Goal: Task Accomplishment & Management: Manage account settings

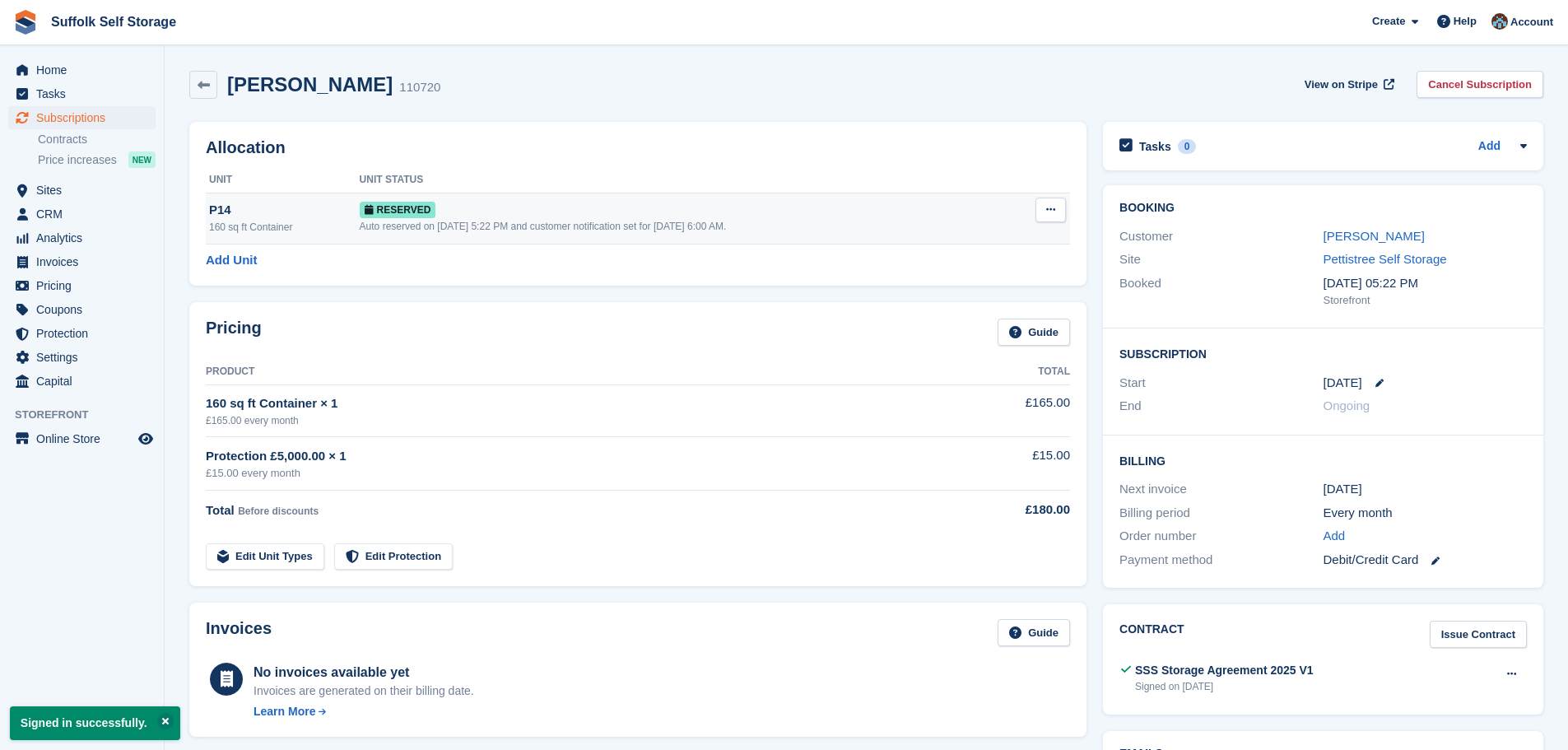
click at [388, 211] on span "Reserved" at bounding box center [398, 209] width 77 height 16
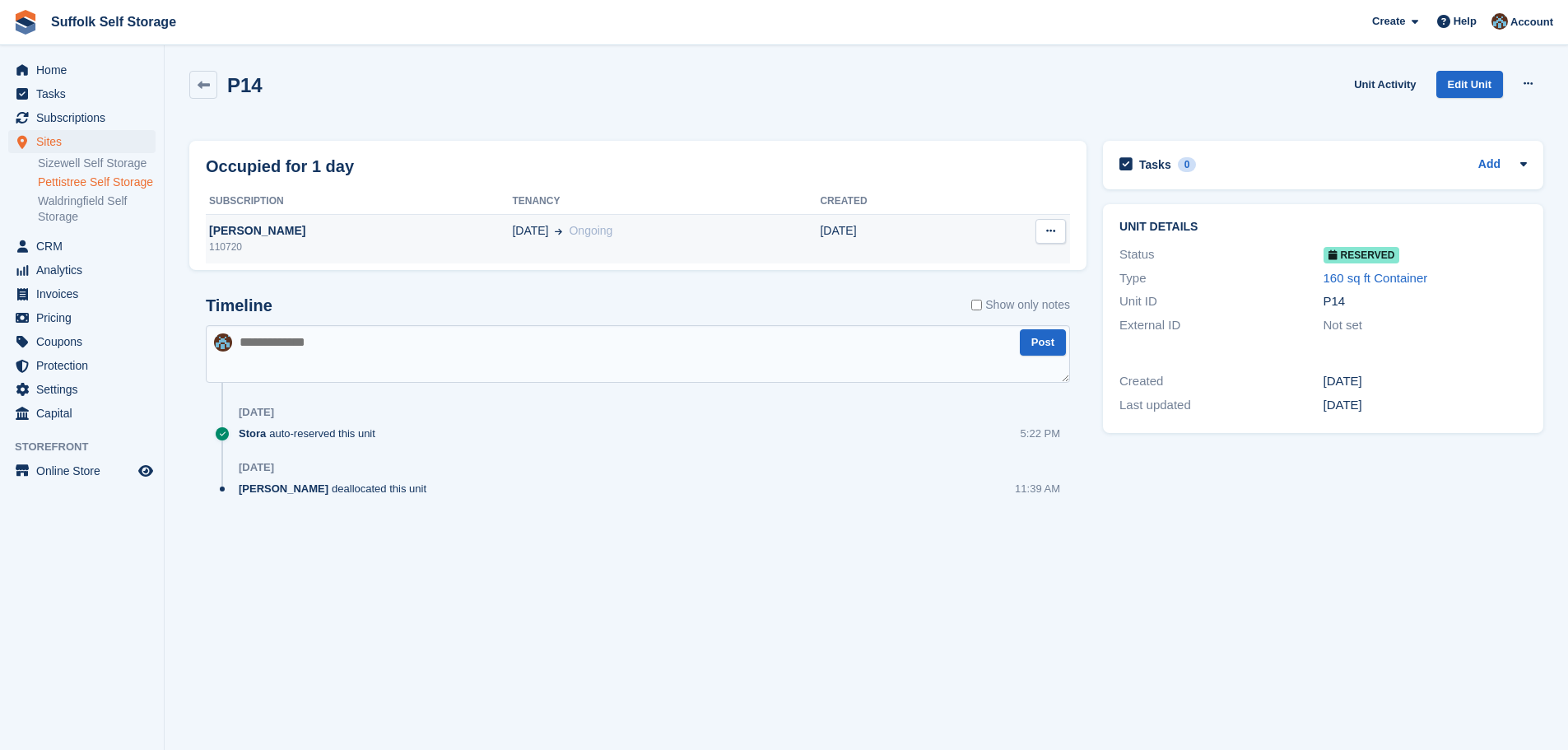
click at [1051, 226] on icon at bounding box center [1051, 231] width 9 height 10
click at [242, 230] on div "[PERSON_NAME]" at bounding box center [358, 231] width 306 height 17
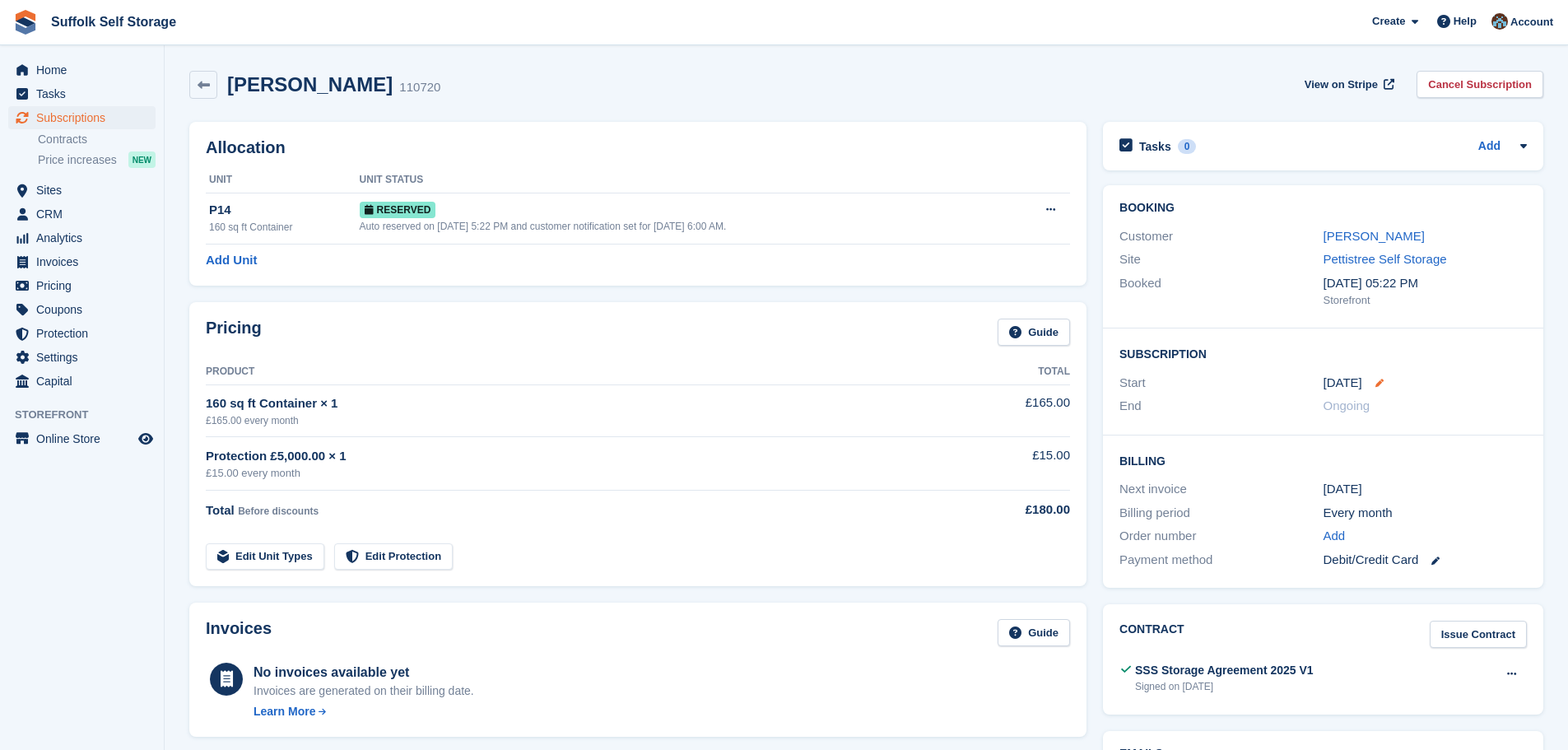
click at [1376, 381] on icon at bounding box center [1380, 383] width 9 height 9
select select "*"
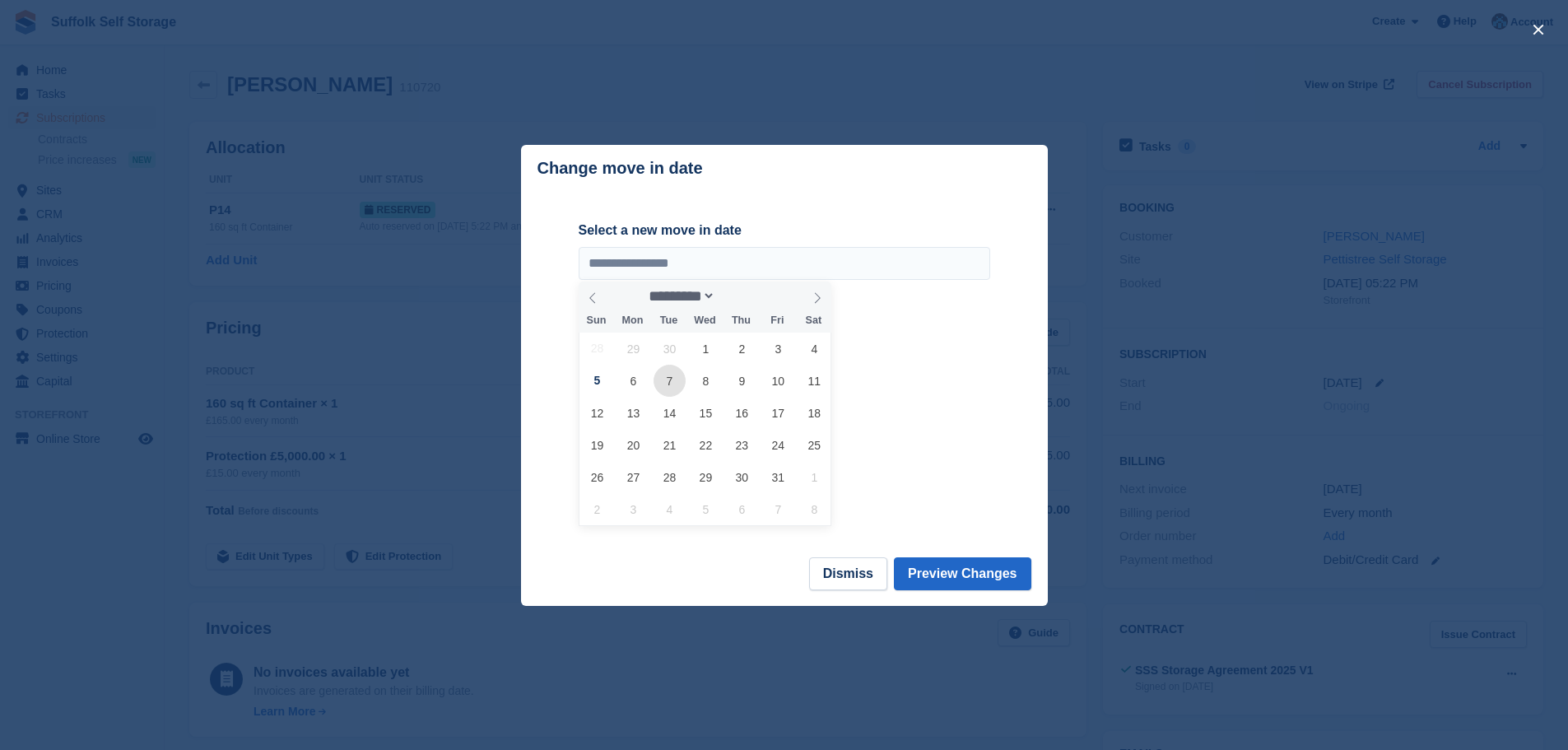
click at [670, 385] on span "7" at bounding box center [669, 380] width 32 height 32
type input "**********"
click at [955, 577] on button "Preview Changes" at bounding box center [963, 573] width 138 height 33
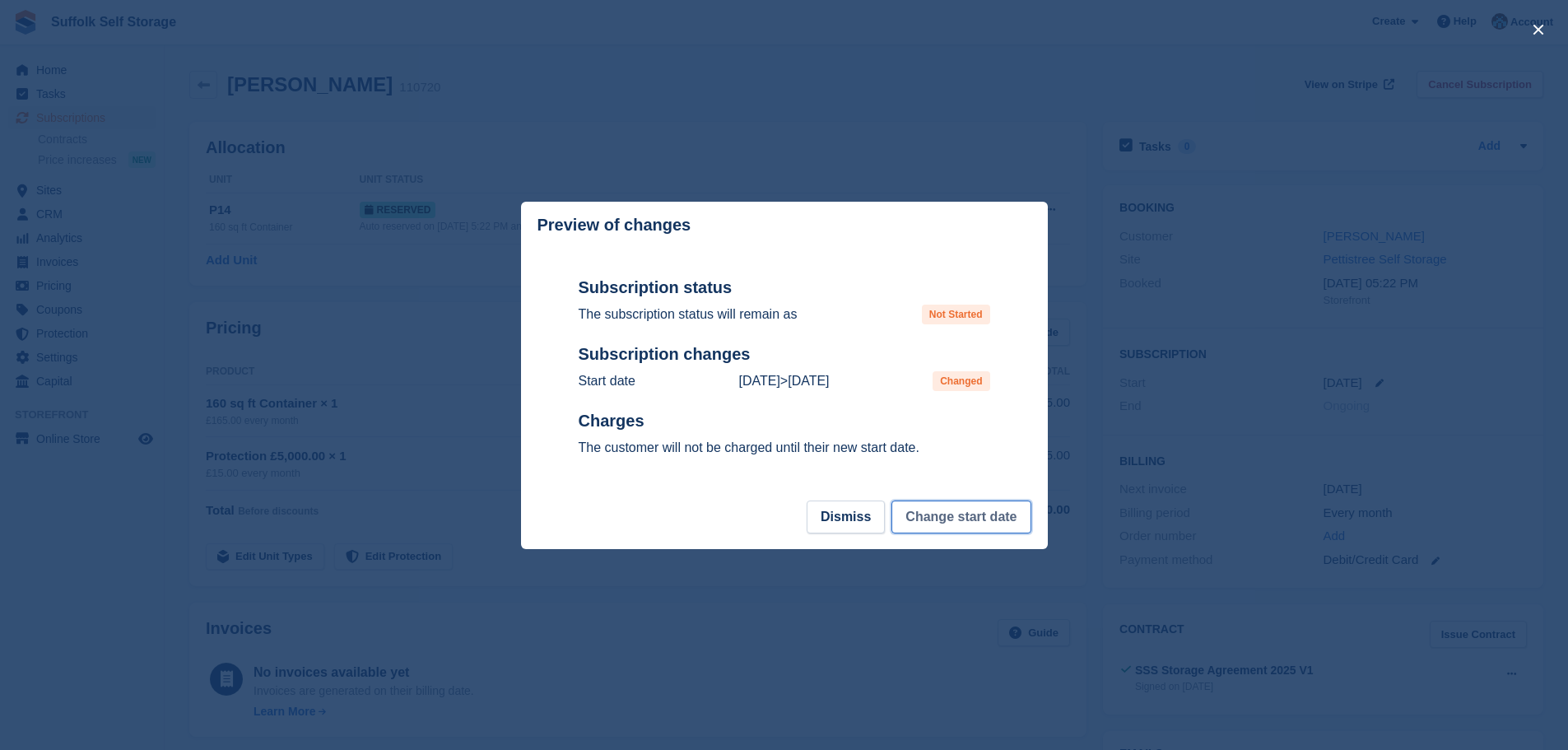
click at [965, 522] on button "Change start date" at bounding box center [961, 517] width 139 height 33
